Goal: Transaction & Acquisition: Obtain resource

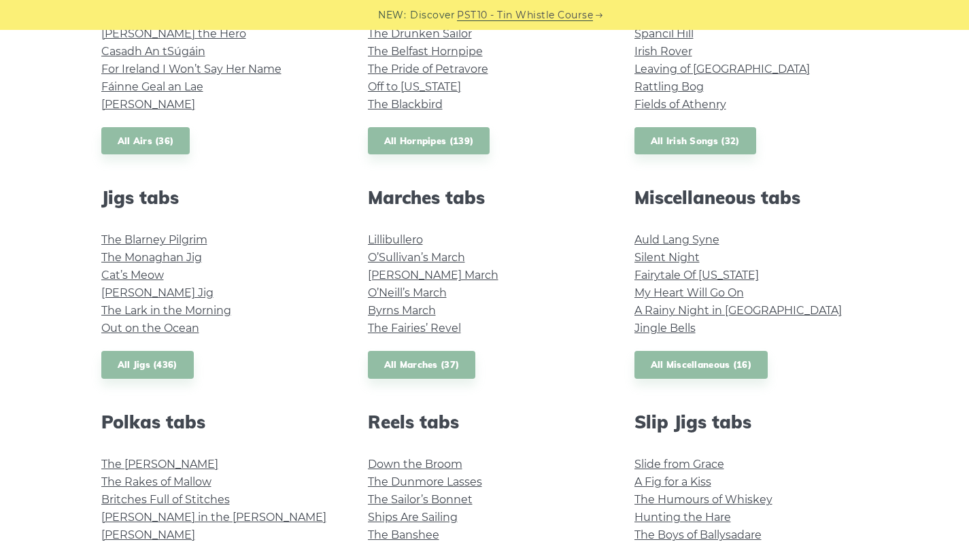
scroll to position [625, 0]
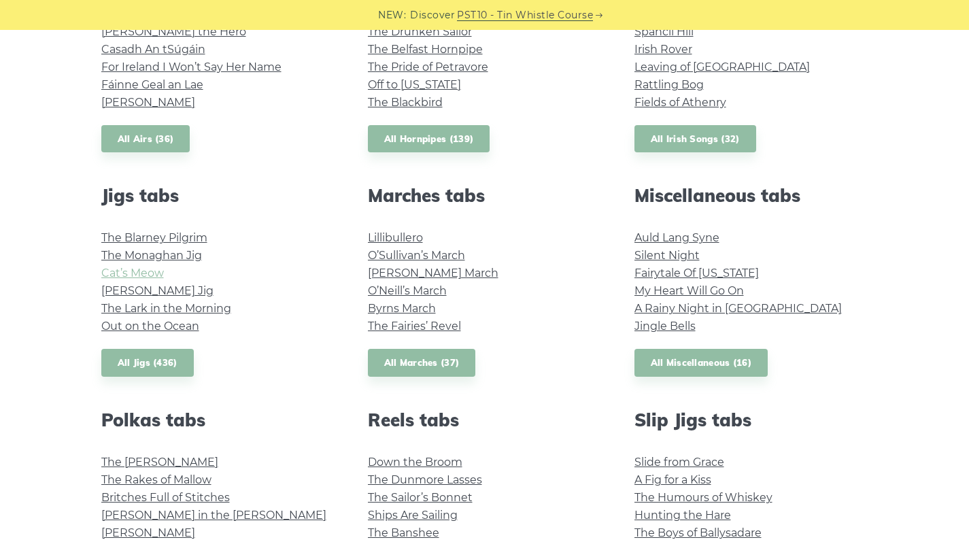
click at [142, 271] on link "Cat’s Meow" at bounding box center [132, 272] width 63 height 13
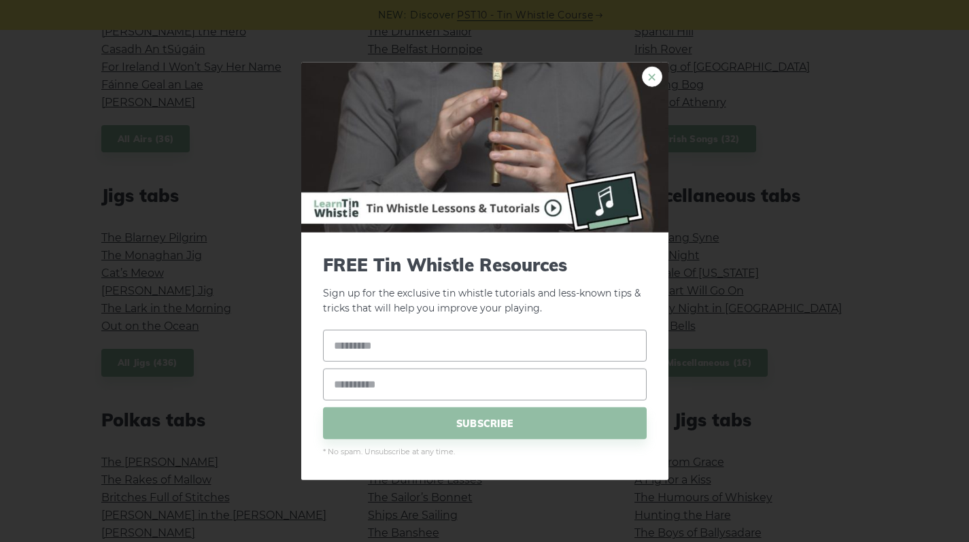
click at [648, 72] on link "×" at bounding box center [652, 76] width 20 height 20
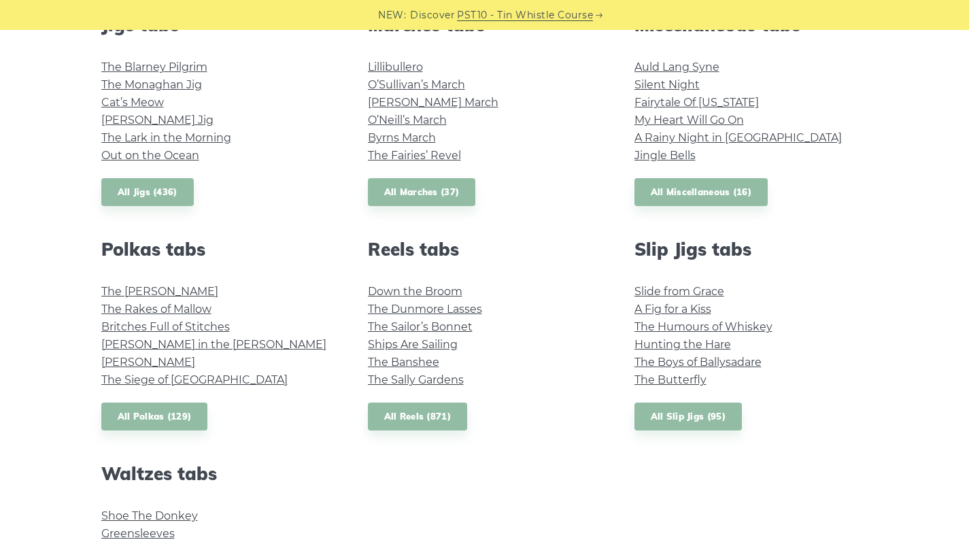
scroll to position [793, 0]
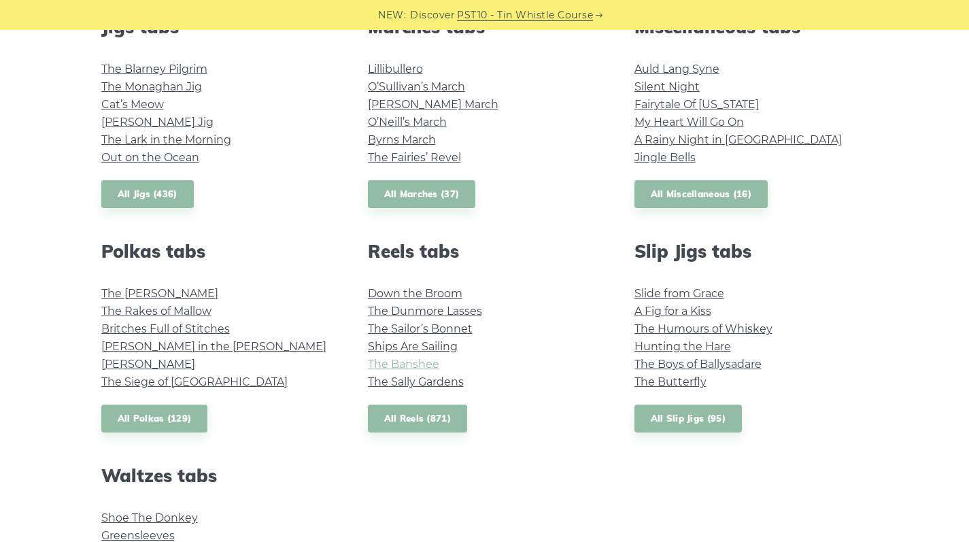
click at [412, 363] on link "The Banshee" at bounding box center [403, 363] width 71 height 13
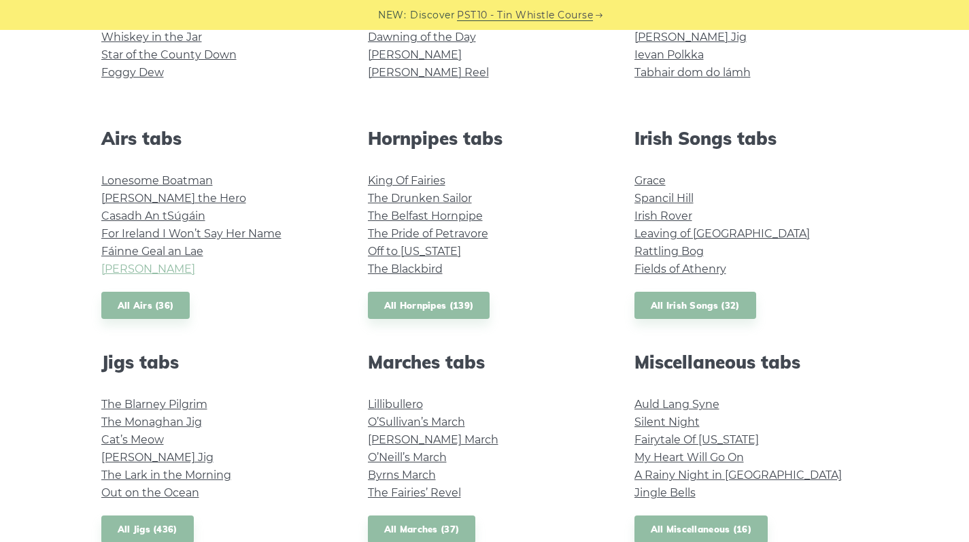
scroll to position [456, 0]
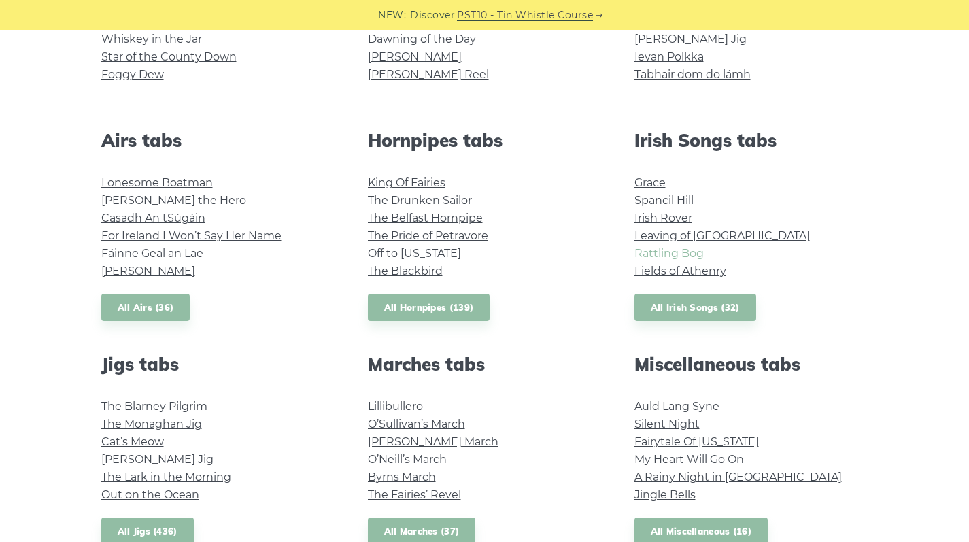
click at [647, 252] on link "Rattling Bog" at bounding box center [668, 253] width 69 height 13
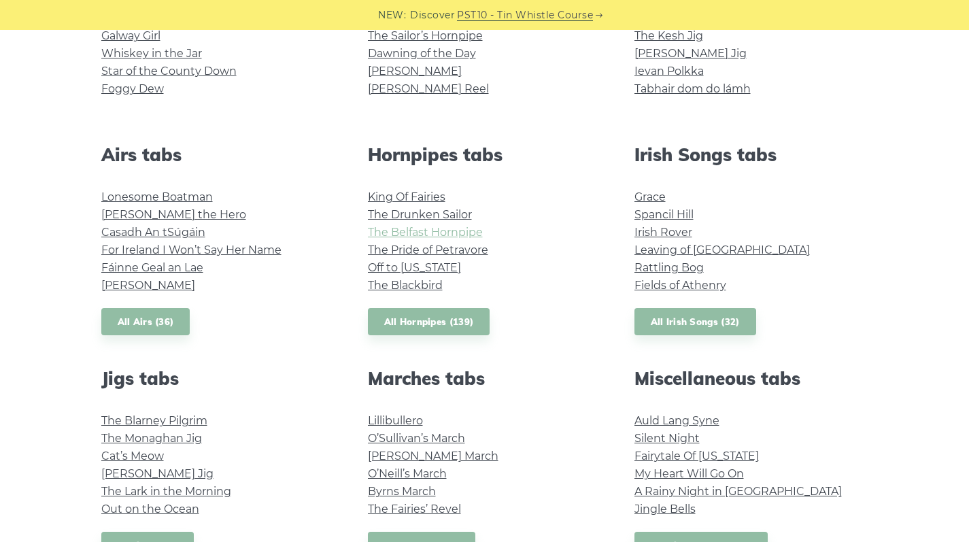
scroll to position [437, 0]
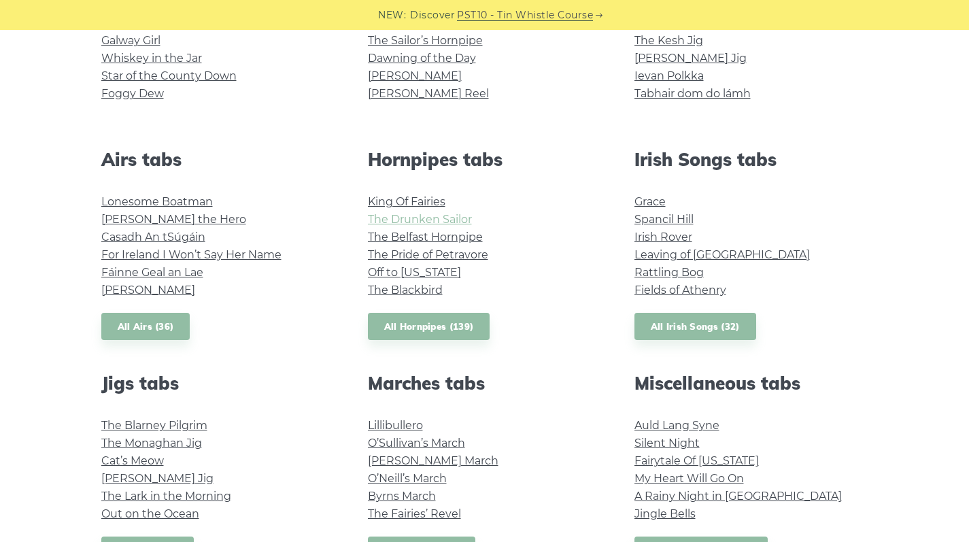
click at [385, 220] on link "The Drunken Sailor" at bounding box center [420, 219] width 104 height 13
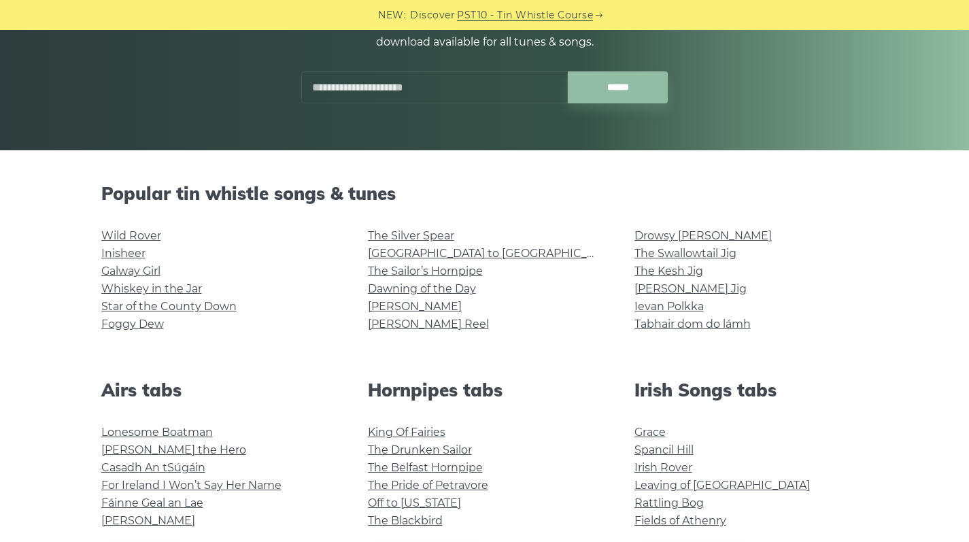
scroll to position [211, 0]
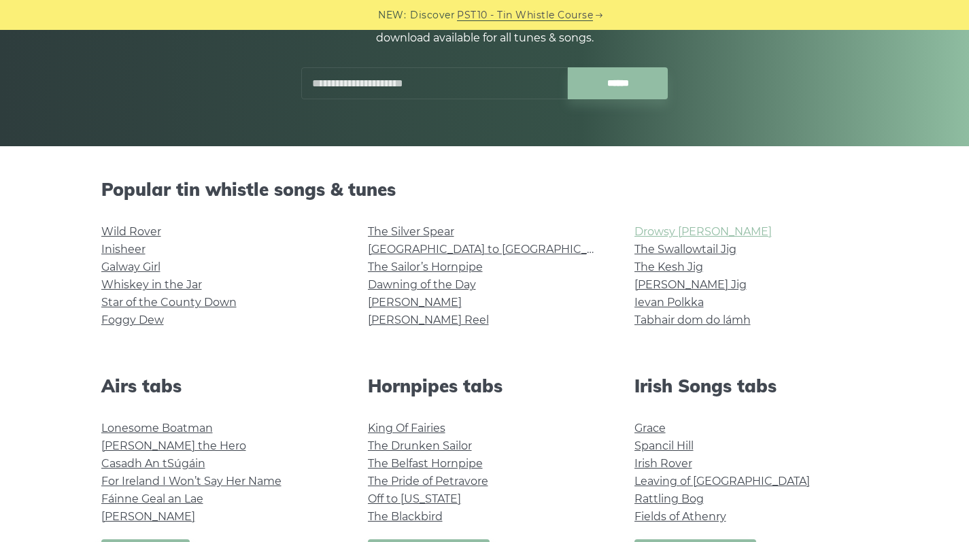
click at [666, 230] on link "Drowsy Maggie" at bounding box center [702, 231] width 137 height 13
click at [177, 283] on link "Whiskey in the Jar" at bounding box center [151, 284] width 101 height 13
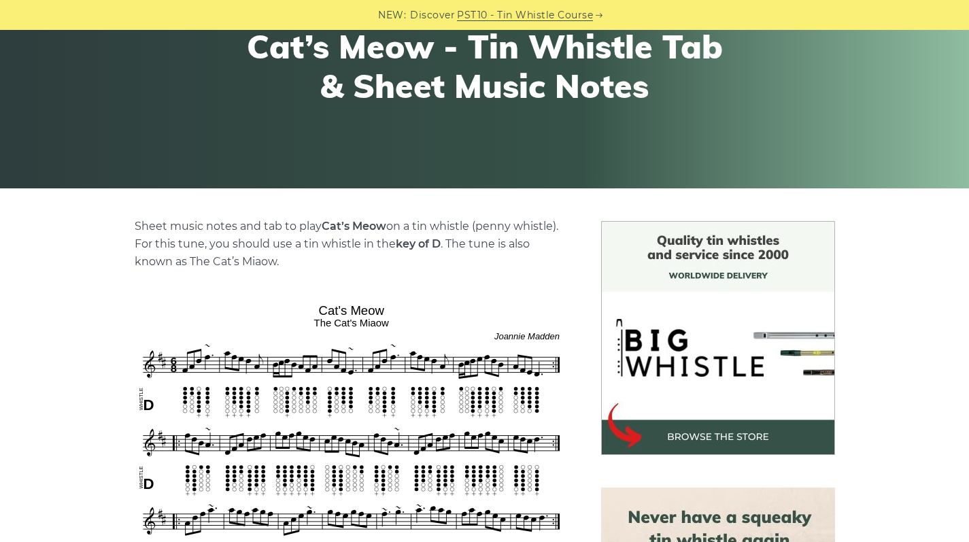
scroll to position [169, 0]
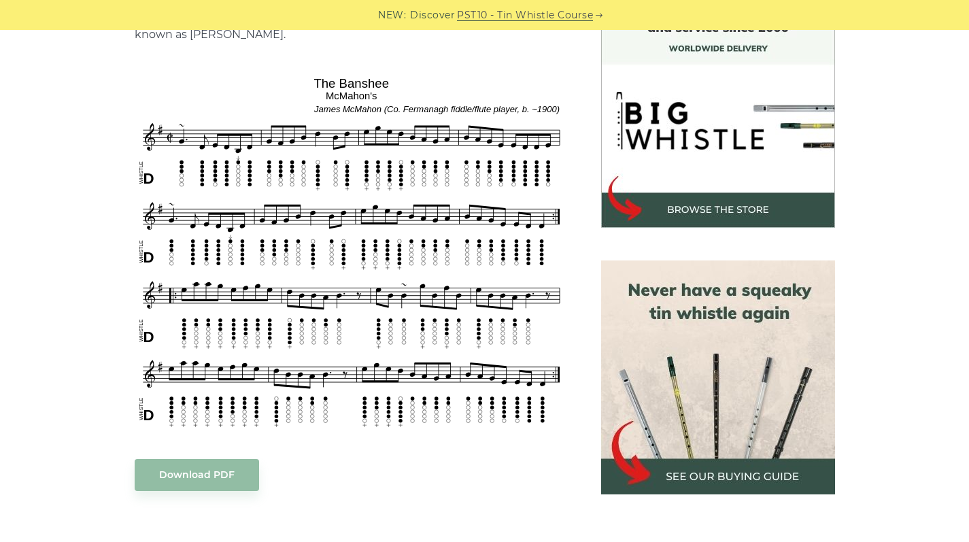
scroll to position [397, 0]
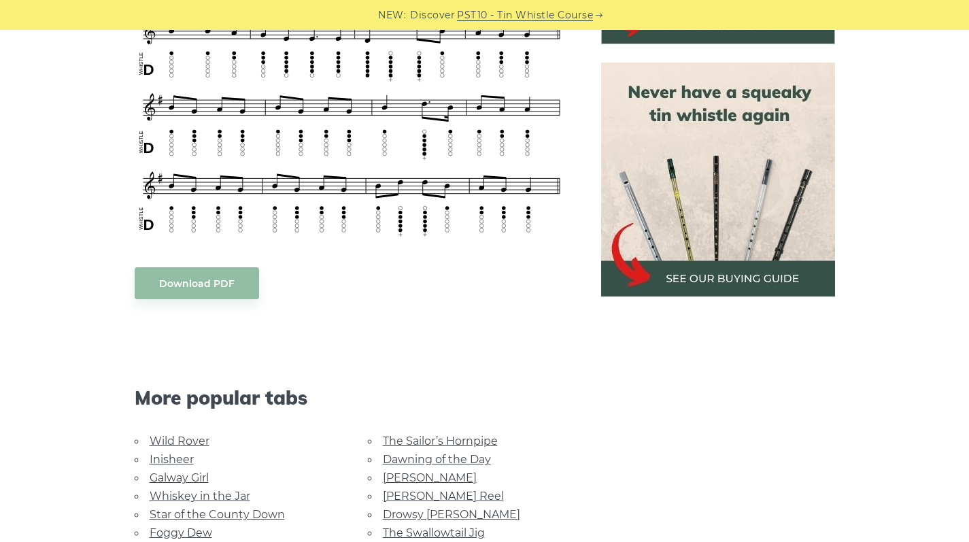
scroll to position [661, 0]
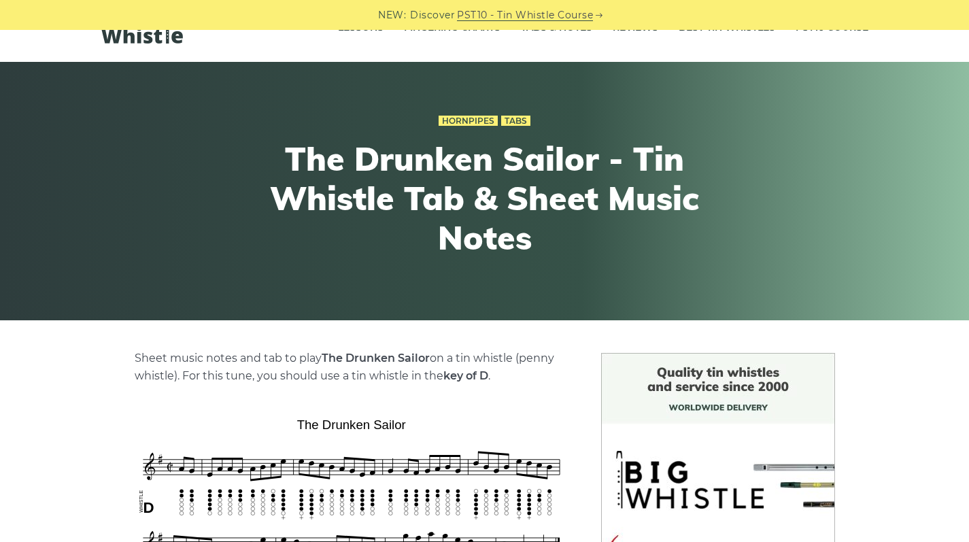
scroll to position [18, 0]
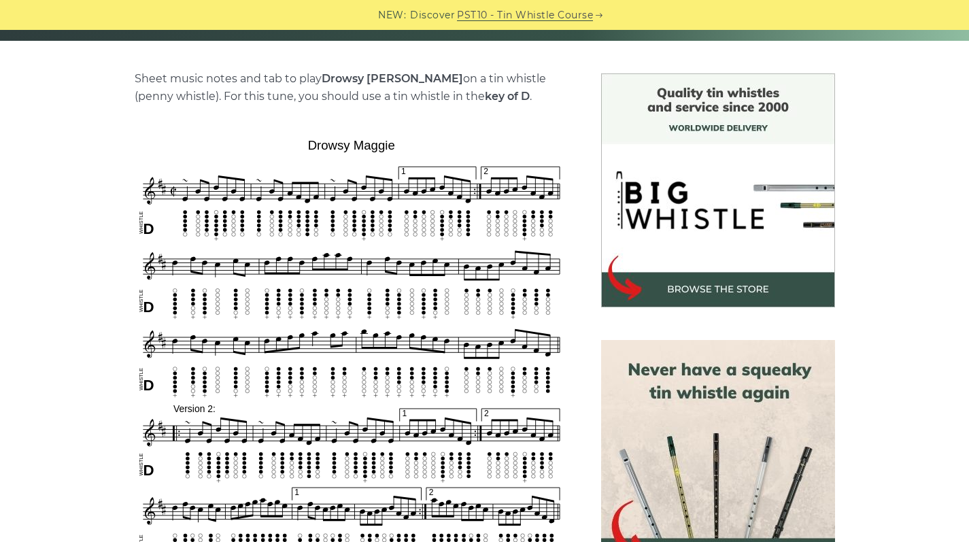
scroll to position [318, 0]
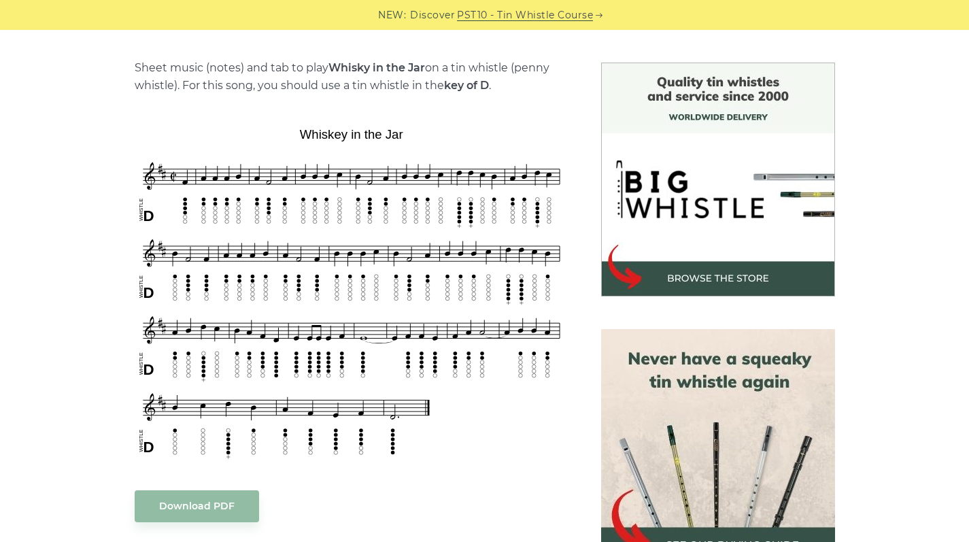
scroll to position [366, 0]
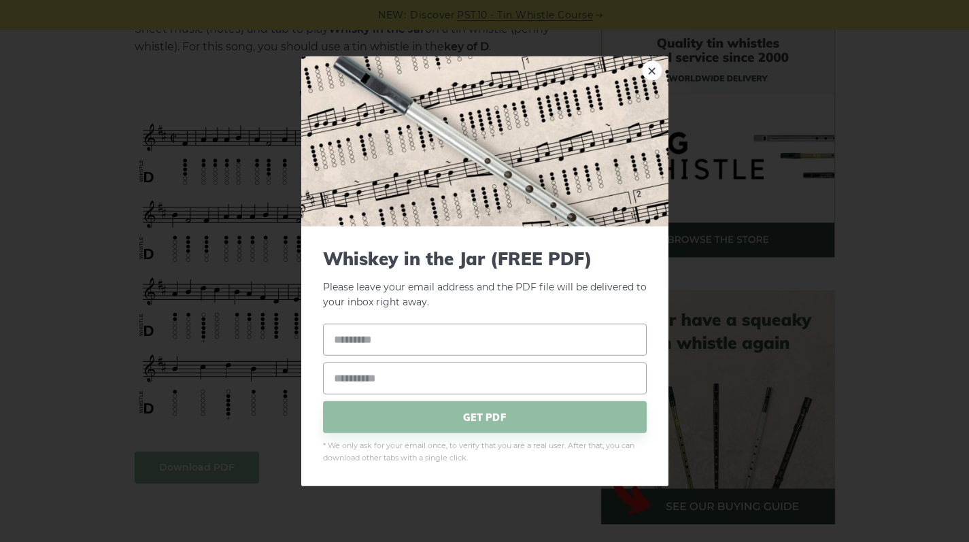
click at [470, 338] on input "**********" at bounding box center [485, 340] width 324 height 32
drag, startPoint x: 506, startPoint y: 336, endPoint x: 319, endPoint y: 339, distance: 187.6
click at [319, 339] on div "**********" at bounding box center [484, 356] width 367 height 260
type input "**********"
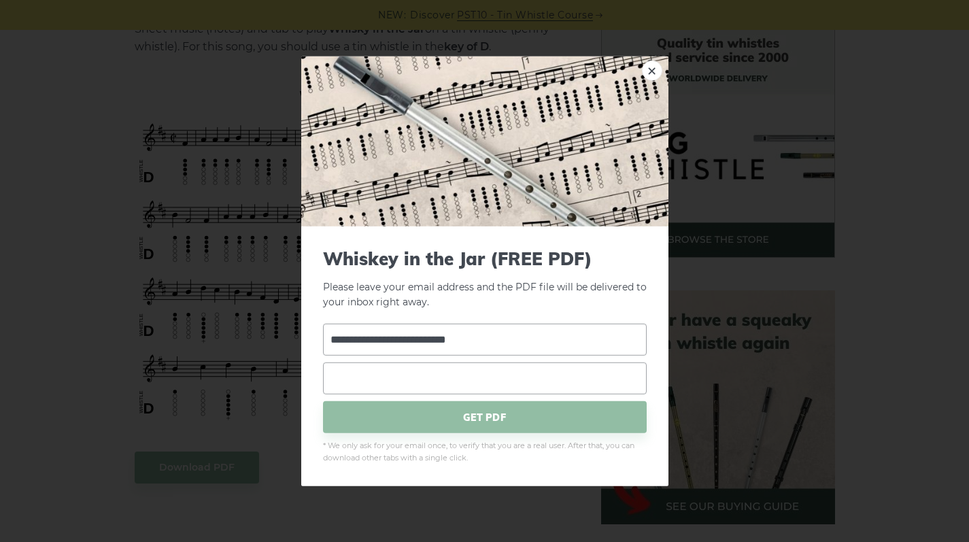
paste input "**********"
type input "**********"
drag, startPoint x: 493, startPoint y: 332, endPoint x: 400, endPoint y: 331, distance: 93.8
click at [400, 331] on input "**********" at bounding box center [485, 340] width 324 height 32
drag, startPoint x: 493, startPoint y: 344, endPoint x: 321, endPoint y: 332, distance: 171.7
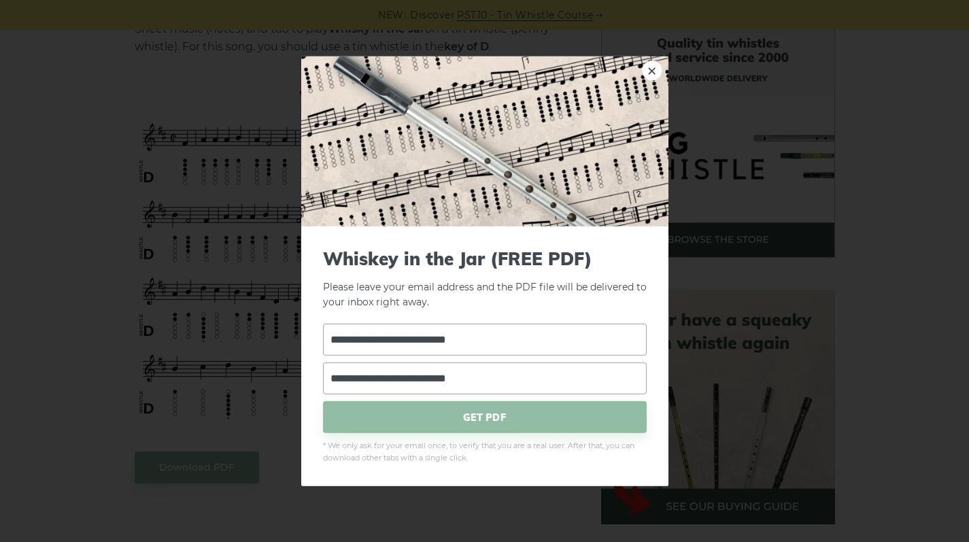
click at [321, 332] on div "**********" at bounding box center [484, 356] width 367 height 260
click at [449, 299] on p "Please leave your email address and the PDF file will be delivered to your inbo…" at bounding box center [485, 278] width 324 height 63
click at [398, 345] on input "text" at bounding box center [485, 340] width 324 height 32
type input "****"
click at [434, 416] on span "GET PDF" at bounding box center [485, 417] width 324 height 32
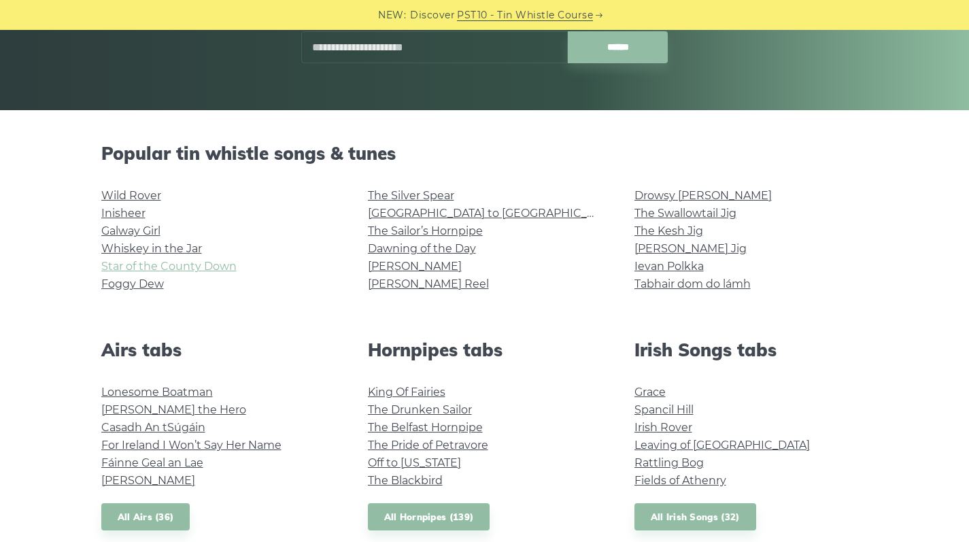
scroll to position [250, 0]
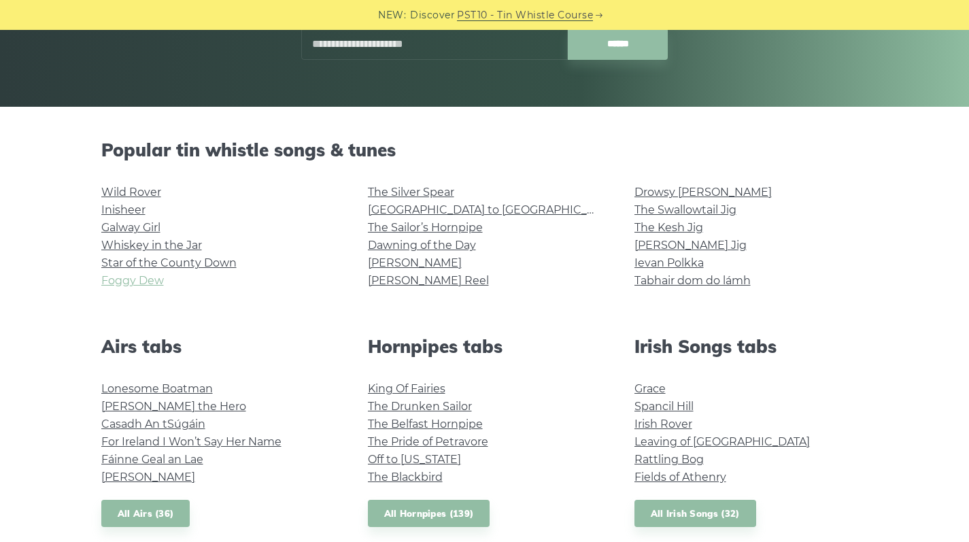
click at [145, 281] on link "Foggy Dew" at bounding box center [132, 280] width 63 height 13
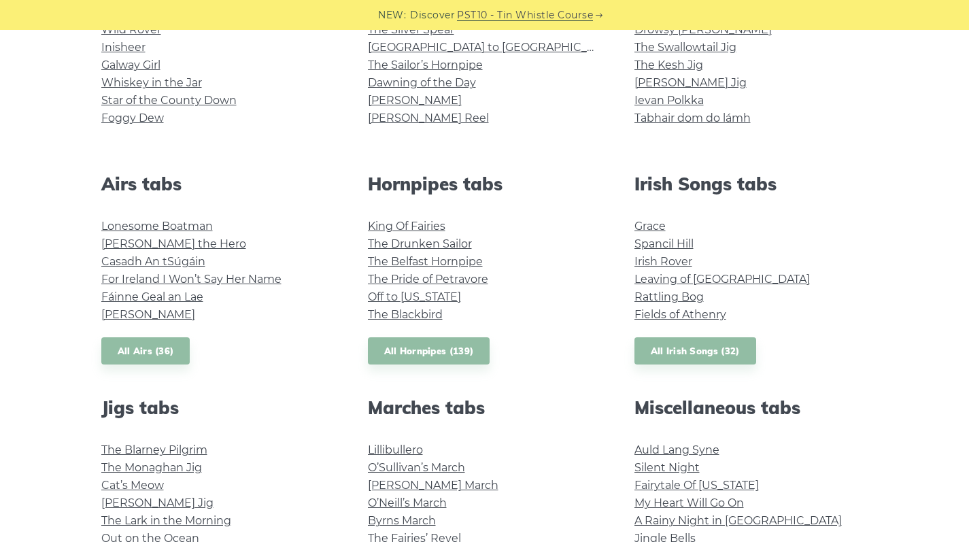
scroll to position [391, 0]
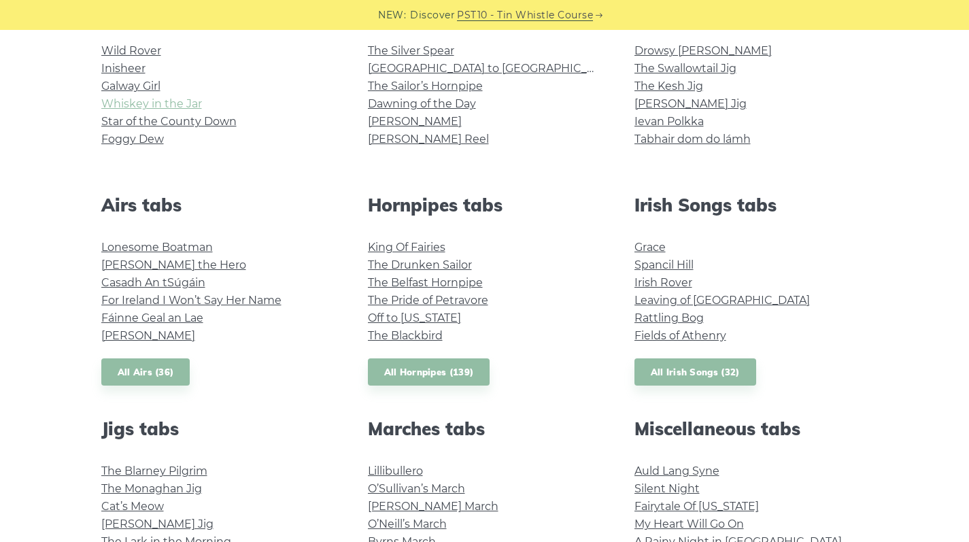
click at [175, 99] on link "Whiskey in the Jar" at bounding box center [151, 103] width 101 height 13
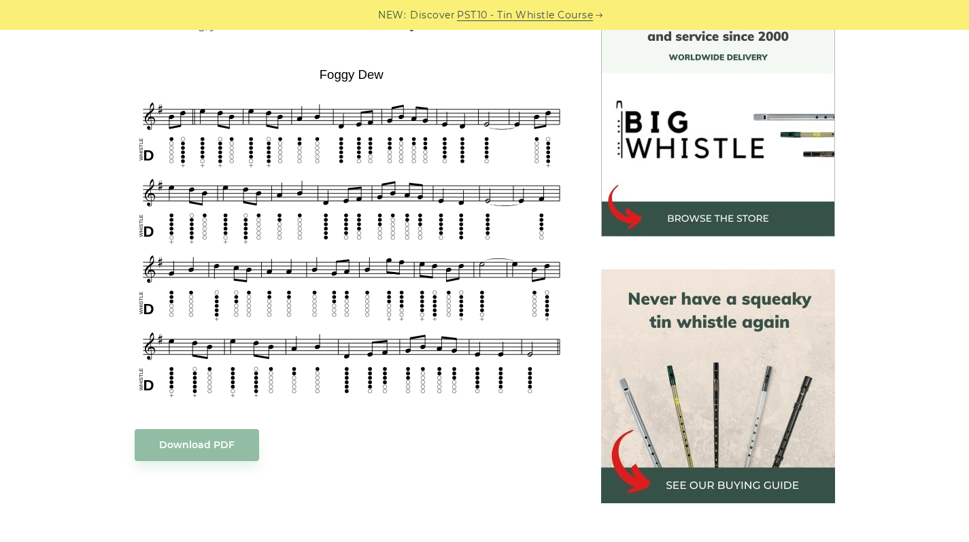
scroll to position [389, 0]
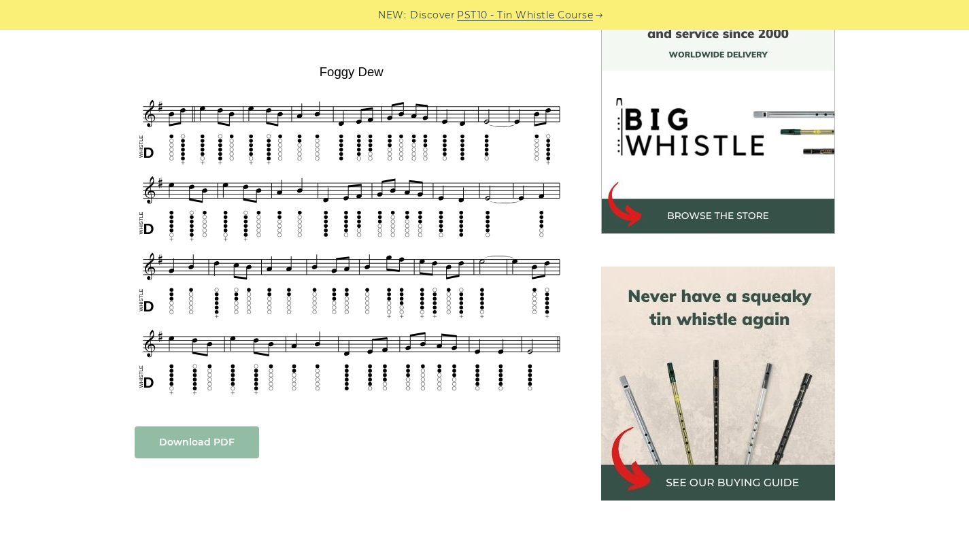
click at [196, 437] on link "Download PDF" at bounding box center [197, 442] width 124 height 32
click at [202, 449] on link "Download PDF" at bounding box center [197, 442] width 124 height 32
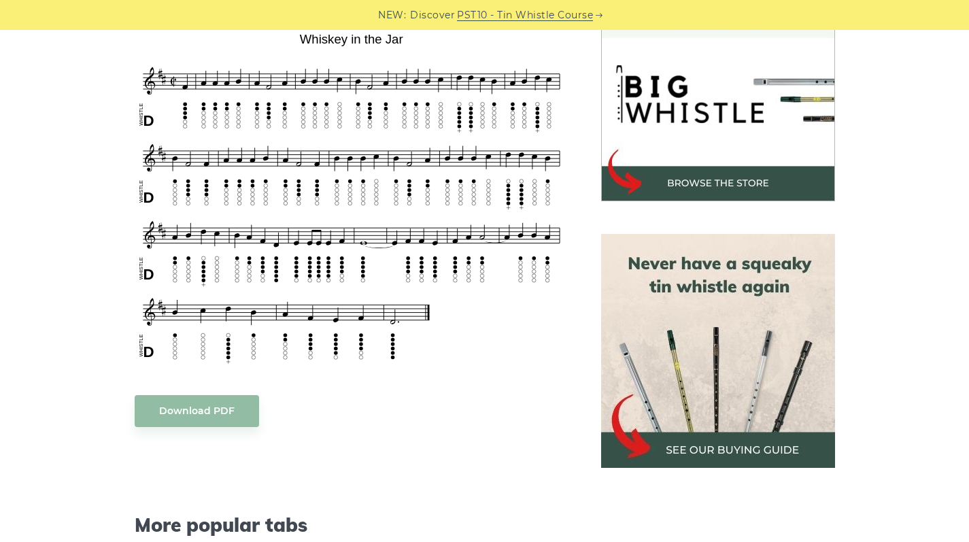
scroll to position [424, 0]
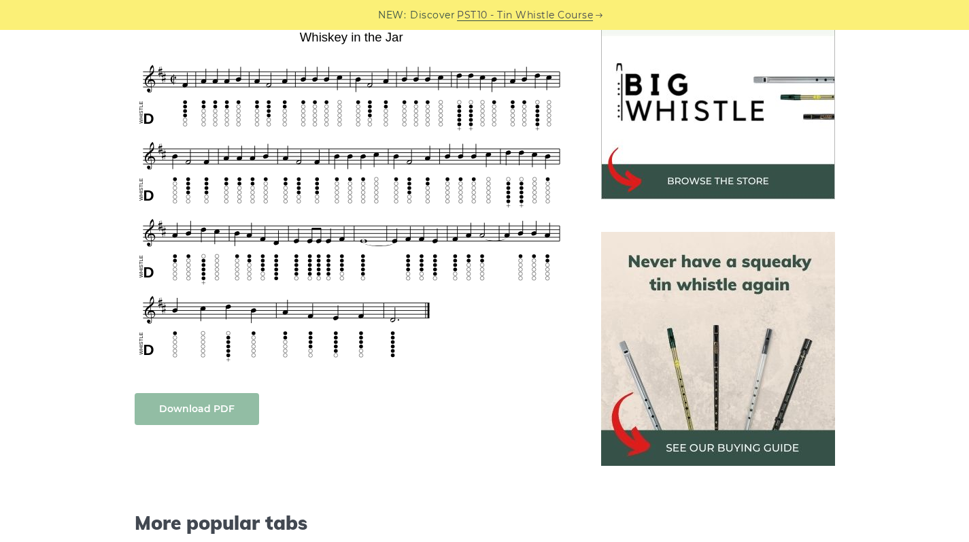
click at [179, 413] on link "Download PDF" at bounding box center [197, 409] width 124 height 32
